Goal: Task Accomplishment & Management: Use online tool/utility

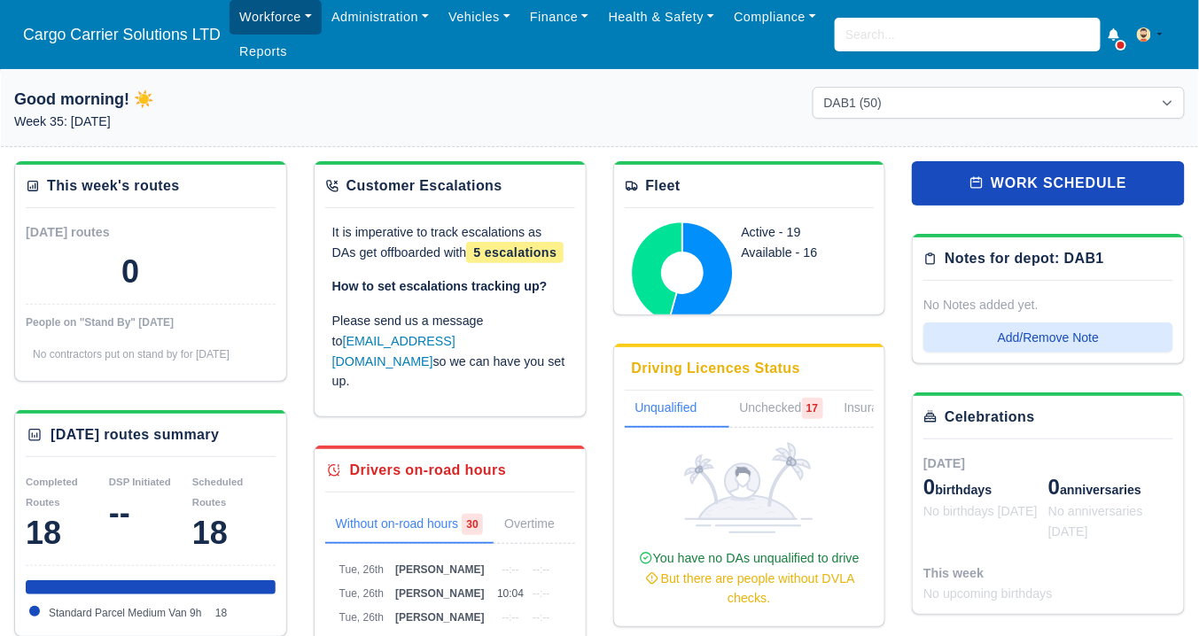
click at [282, 4] on link "Workforce" at bounding box center [275, 17] width 92 height 35
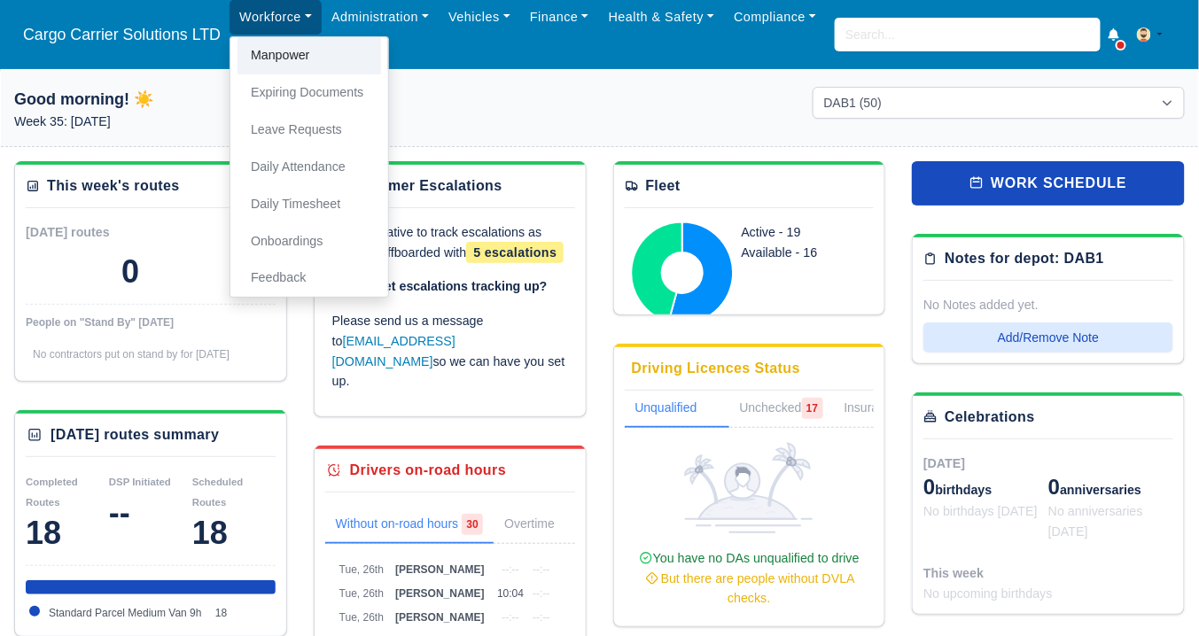
click at [289, 62] on link "Manpower" at bounding box center [309, 55] width 144 height 37
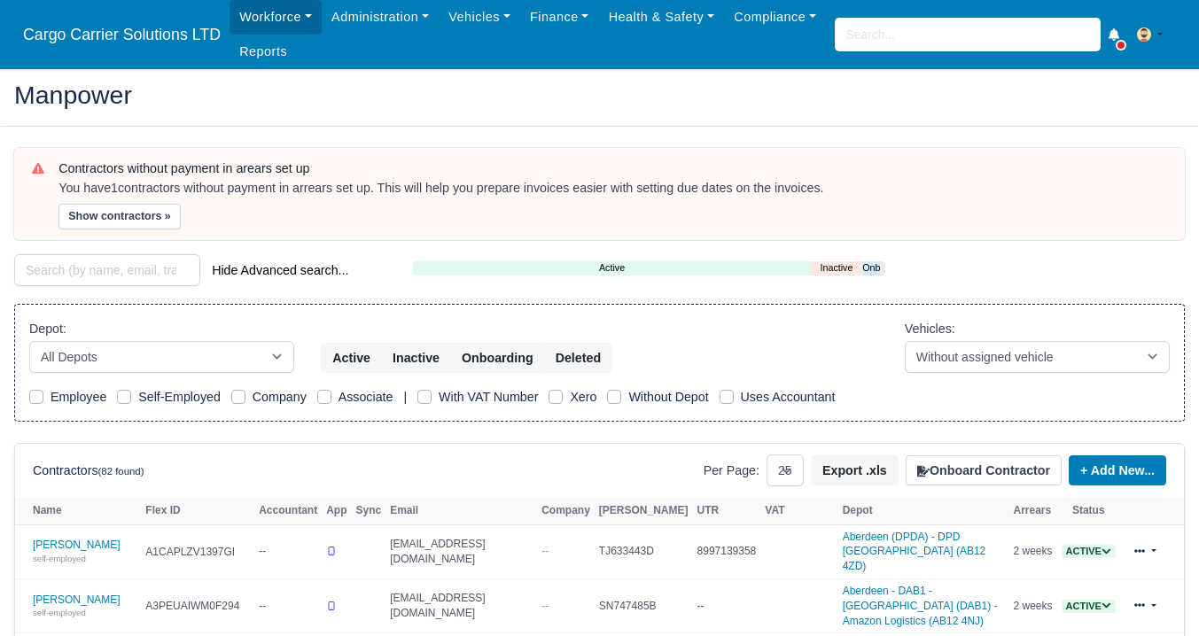
select select "25"
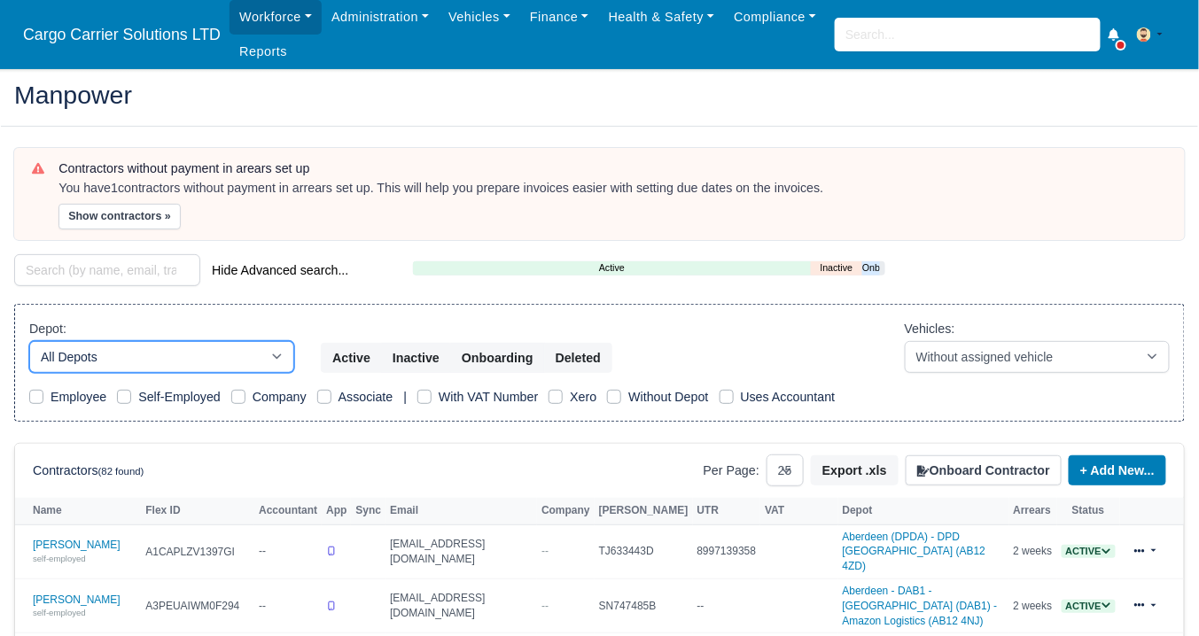
click at [174, 356] on select "All Depots [GEOGRAPHIC_DATA] - [GEOGRAPHIC_DATA] - [GEOGRAPHIC_DATA] (DAB1) - A…" at bounding box center [161, 357] width 265 height 32
select select "3"
click at [29, 341] on select "All Depots [GEOGRAPHIC_DATA] - [GEOGRAPHIC_DATA] - [GEOGRAPHIC_DATA] (DAB1) - A…" at bounding box center [161, 357] width 265 height 32
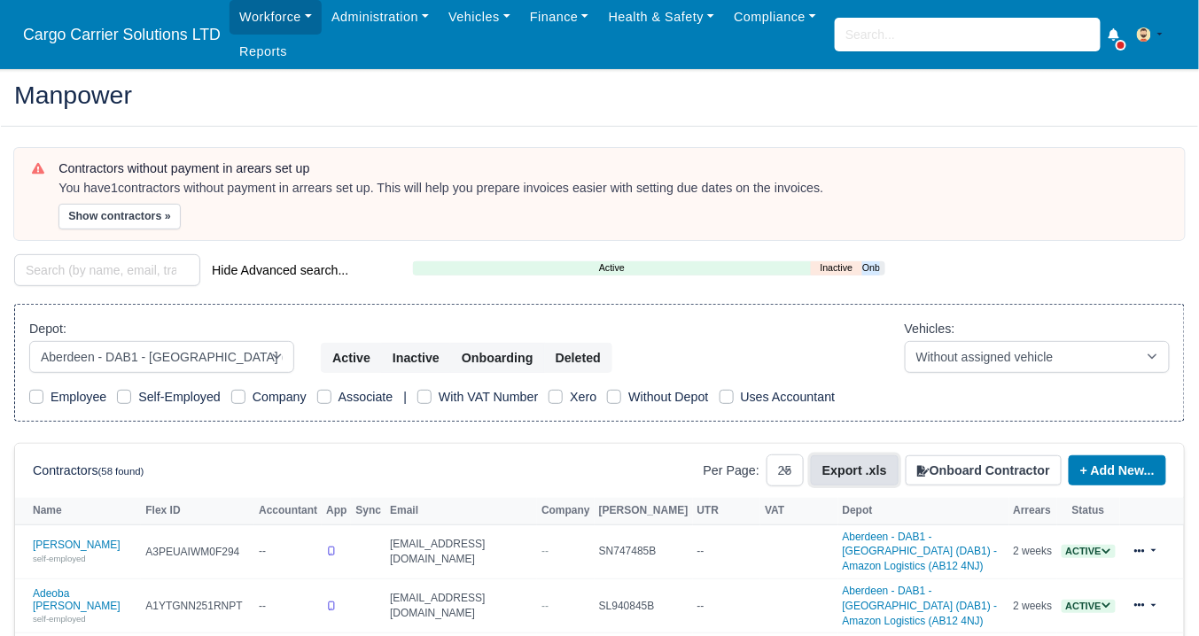
click at [843, 465] on button "Export .xls" at bounding box center [855, 470] width 88 height 30
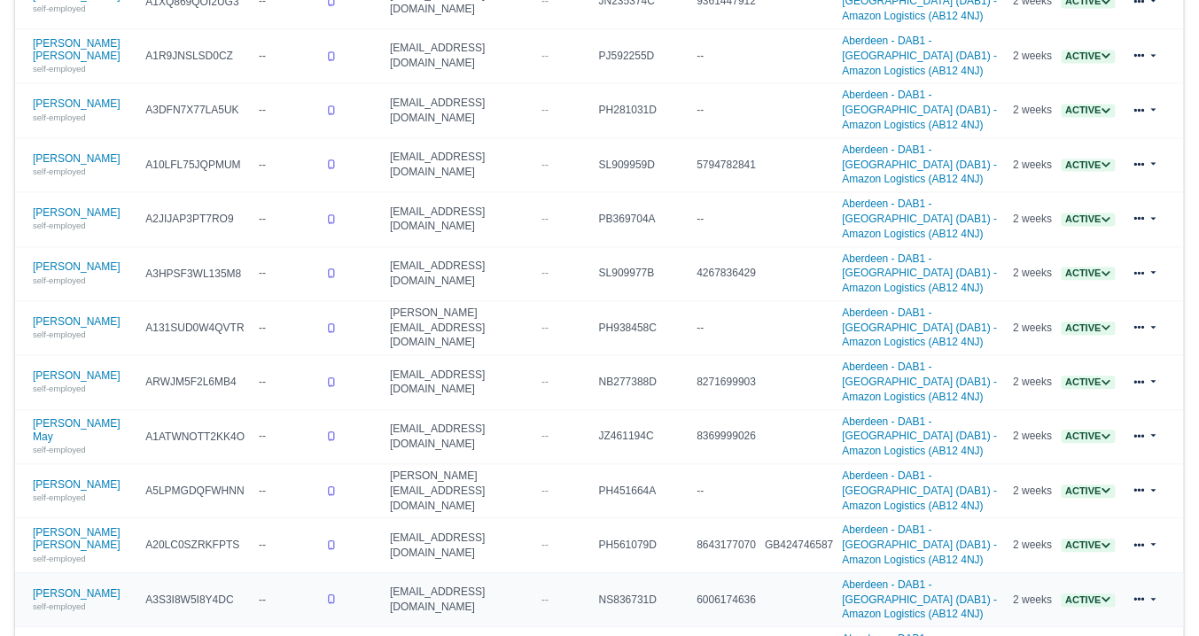
scroll to position [1004, 0]
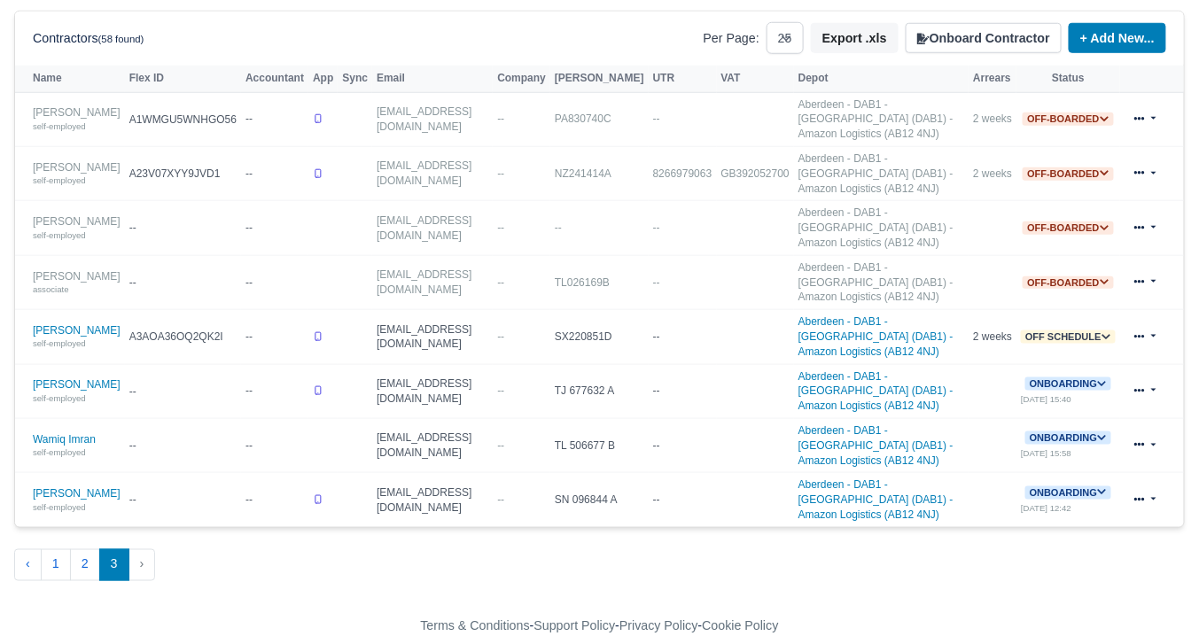
scroll to position [314, 0]
